Goal: Communication & Community: Connect with others

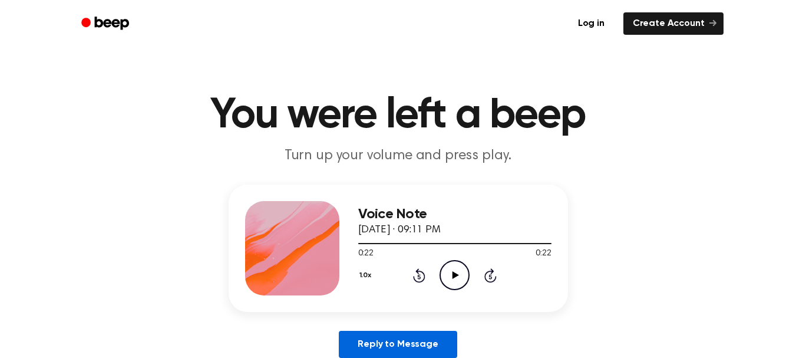
click at [427, 340] on link "Reply to Message" at bounding box center [398, 344] width 118 height 27
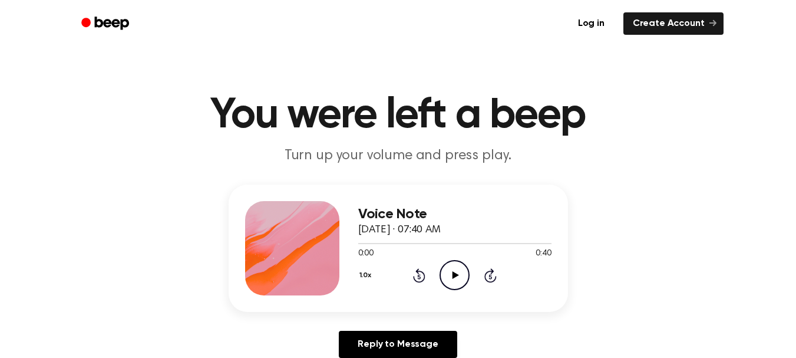
click at [449, 275] on icon "Play Audio" at bounding box center [455, 275] width 30 height 30
